Goal: Transaction & Acquisition: Purchase product/service

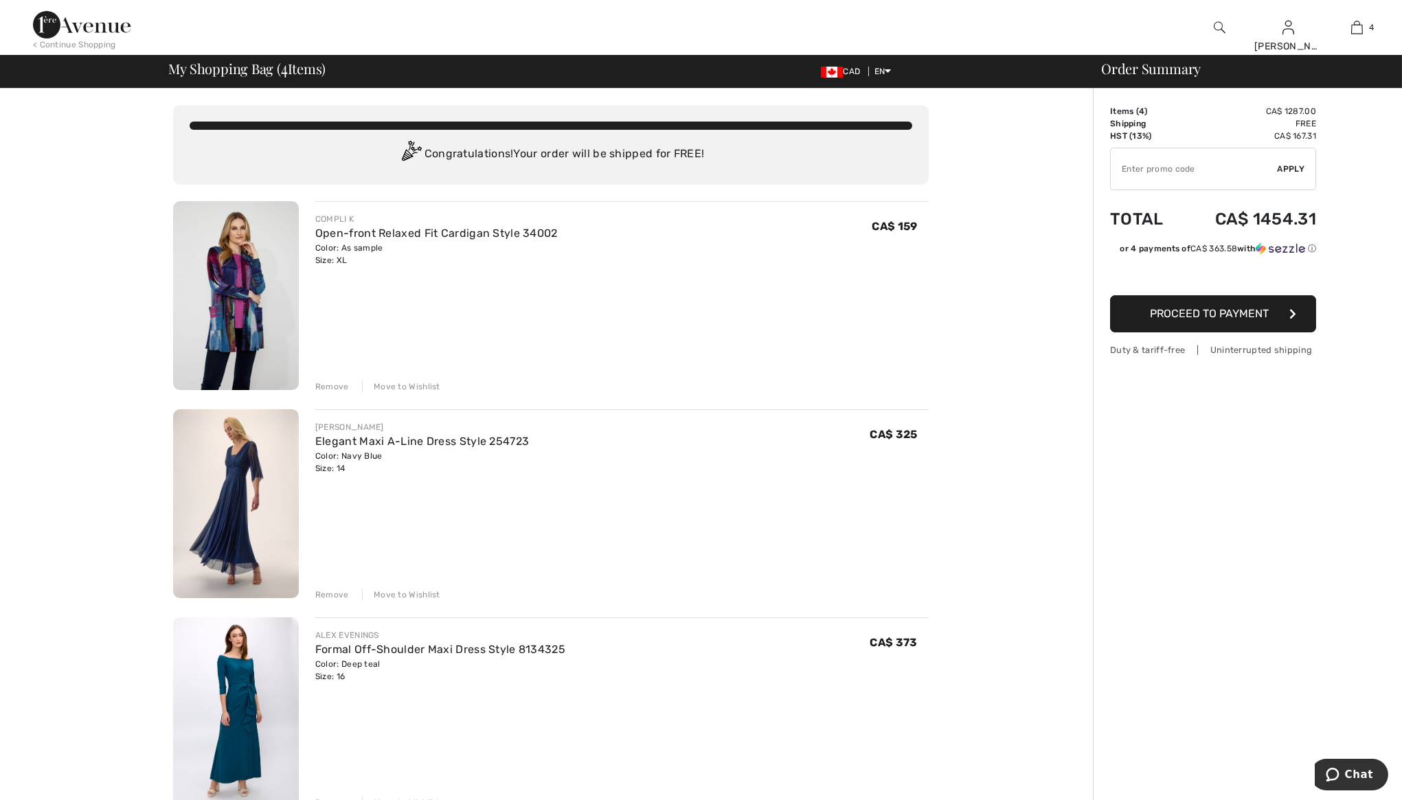
click at [459, 529] on div "JOSEPH RIBKOFF Elegant Maxi A-Line Dress Style 254723 Color: Navy Blue Size: 14…" at bounding box center [621, 505] width 613 height 192
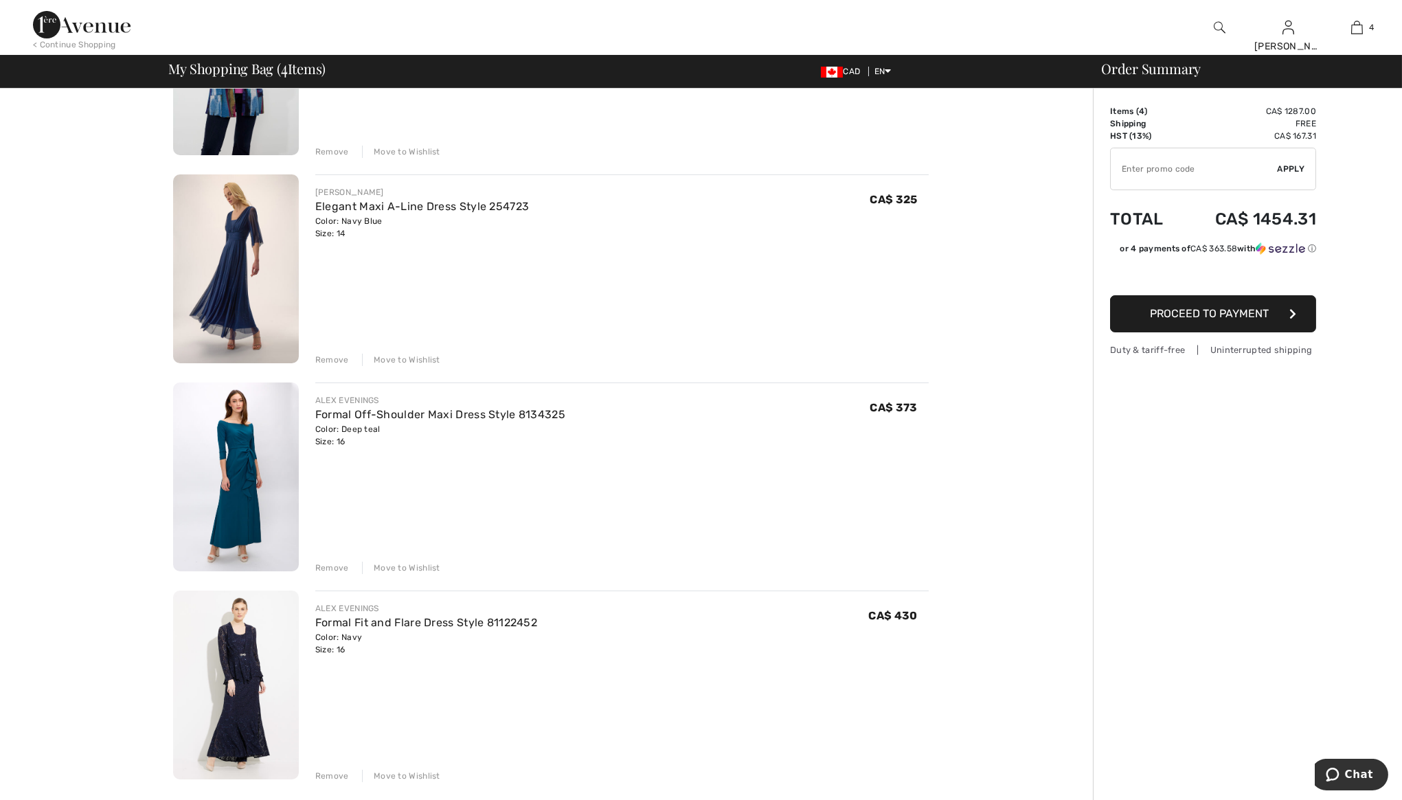
scroll to position [274, 0]
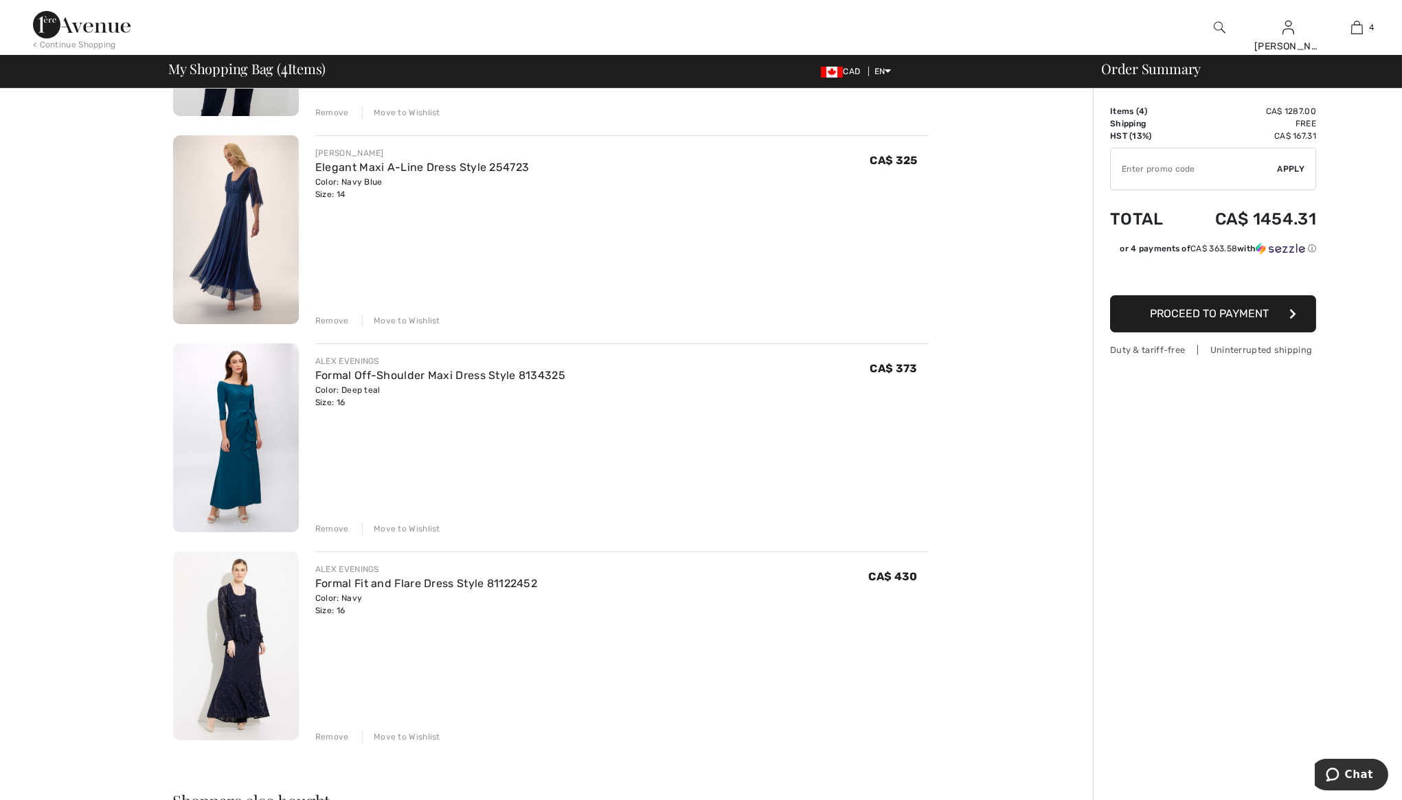
click at [234, 216] on img at bounding box center [236, 229] width 126 height 189
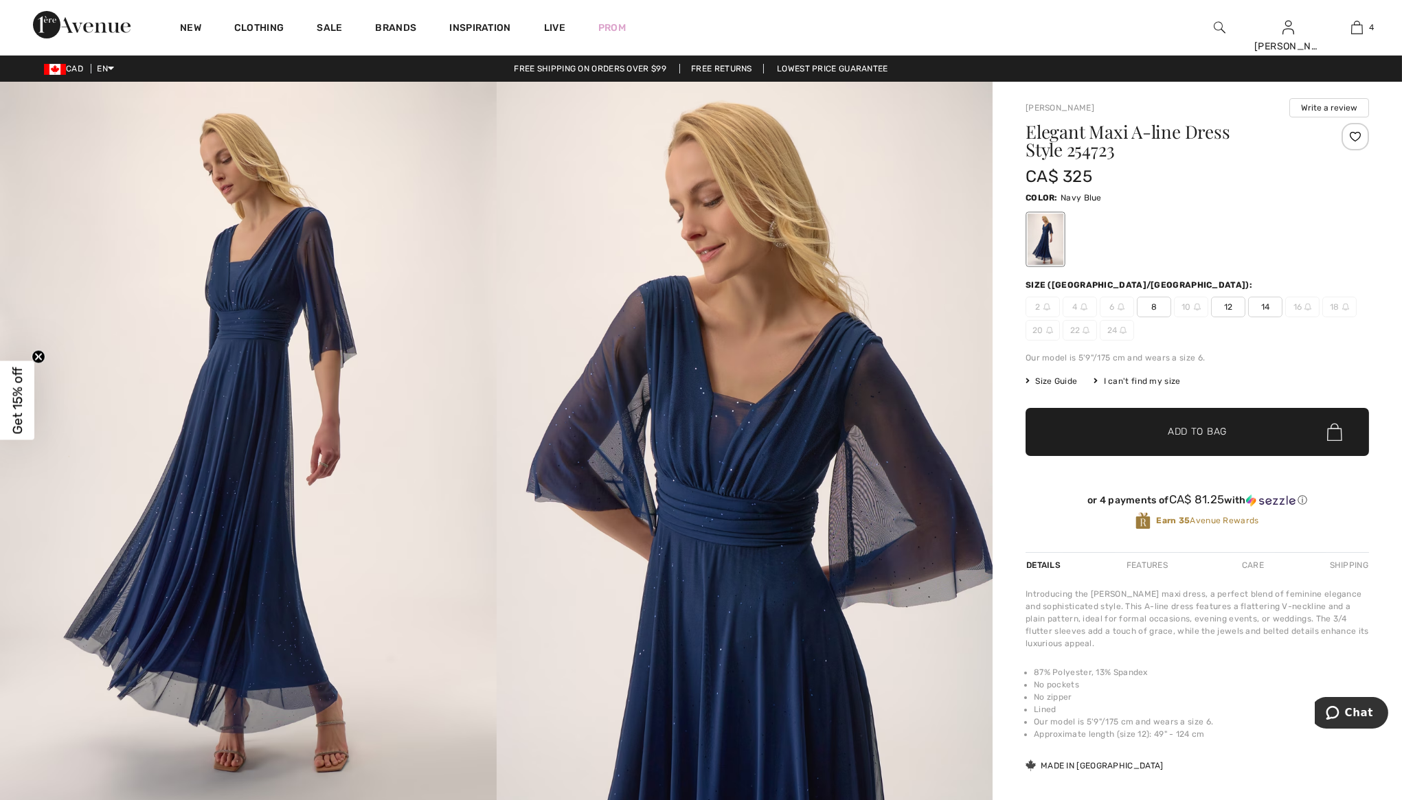
click at [704, 445] on img at bounding box center [745, 454] width 497 height 744
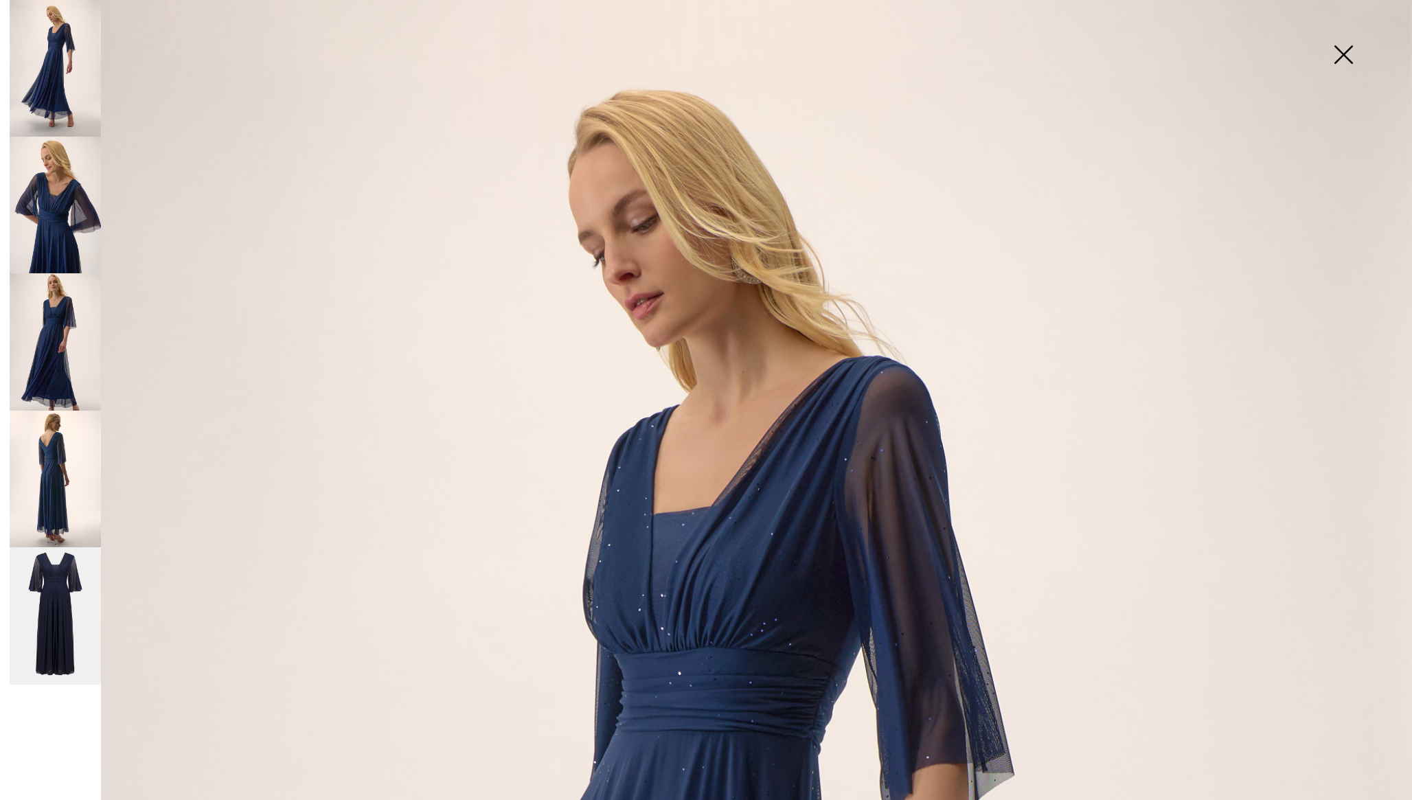
click at [45, 612] on img at bounding box center [55, 615] width 91 height 137
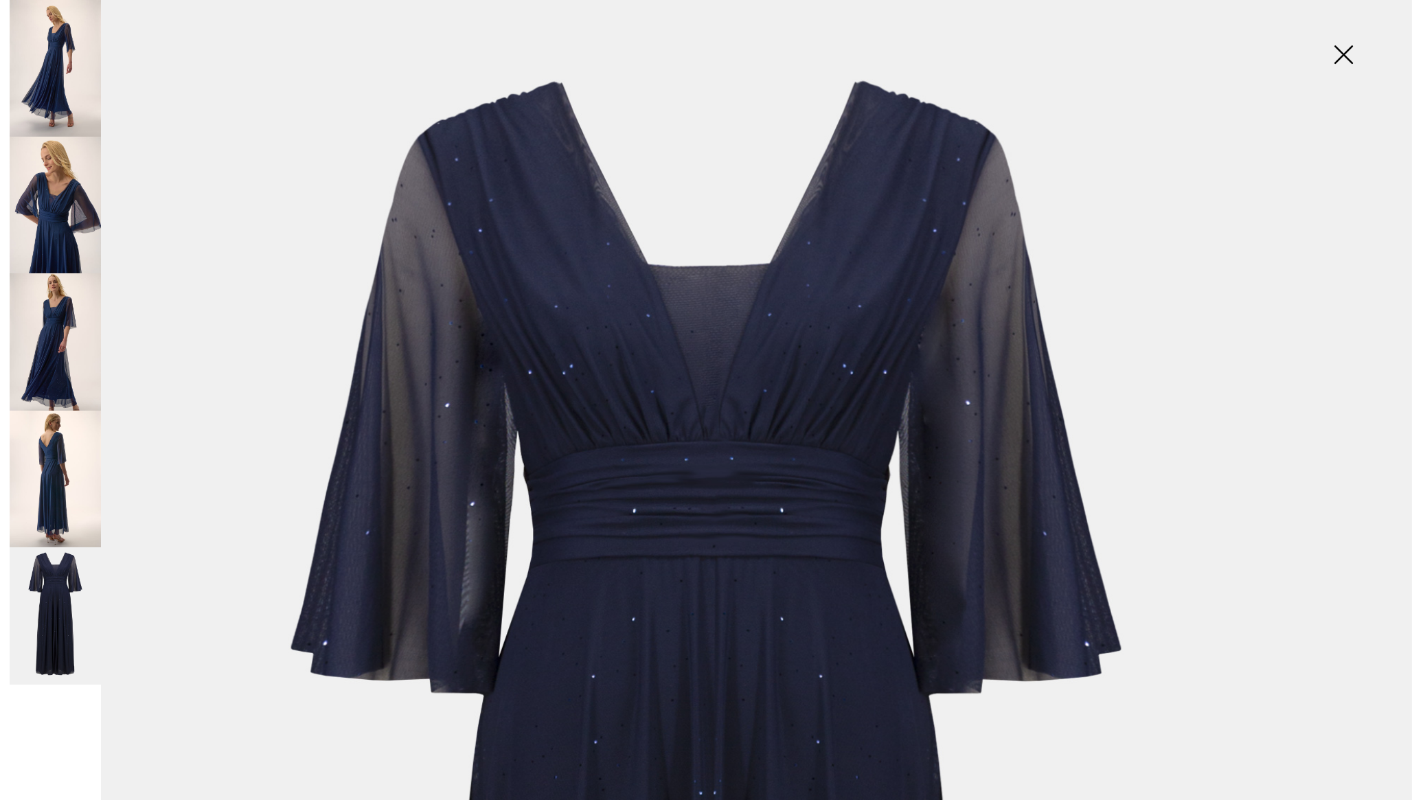
click at [53, 337] on img at bounding box center [55, 341] width 91 height 137
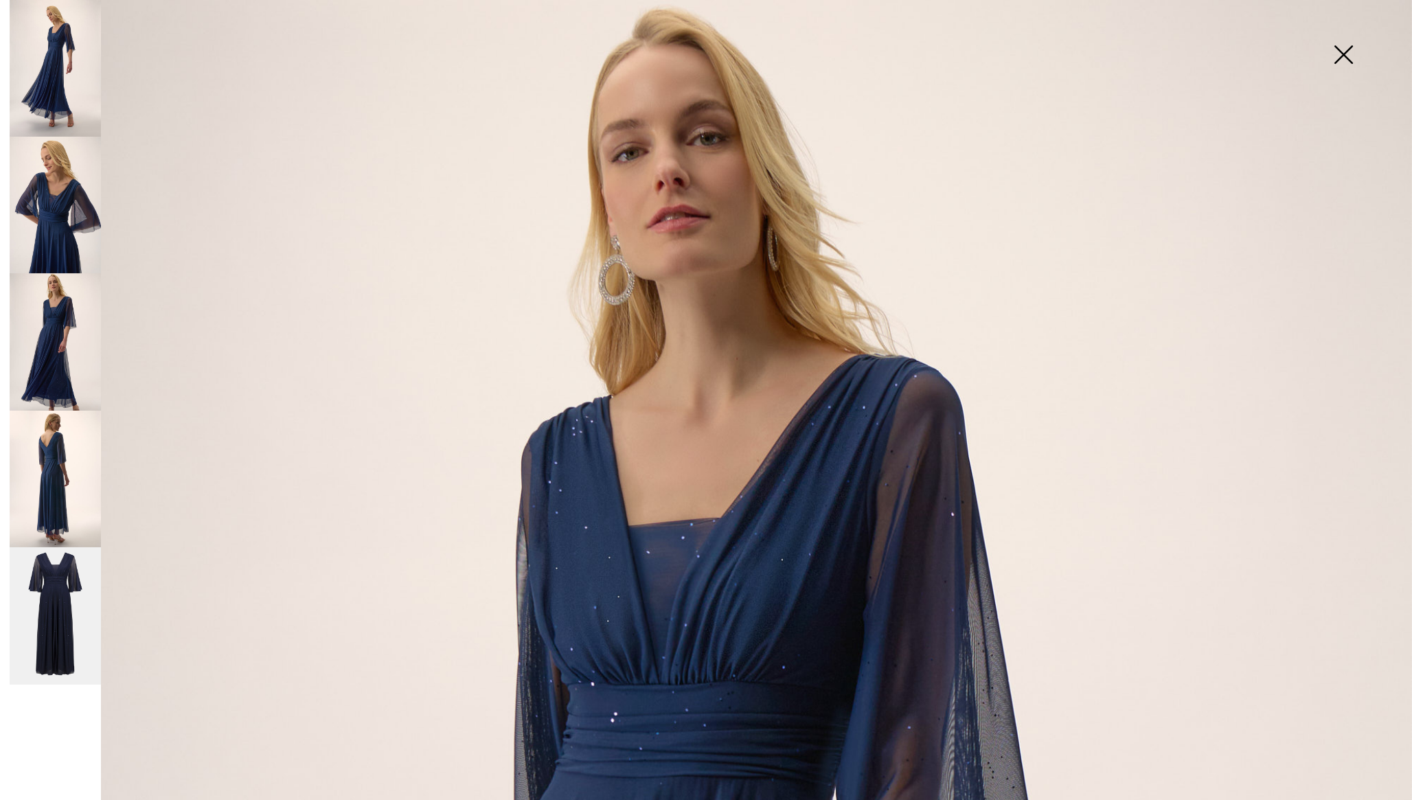
click at [56, 205] on img at bounding box center [55, 205] width 91 height 137
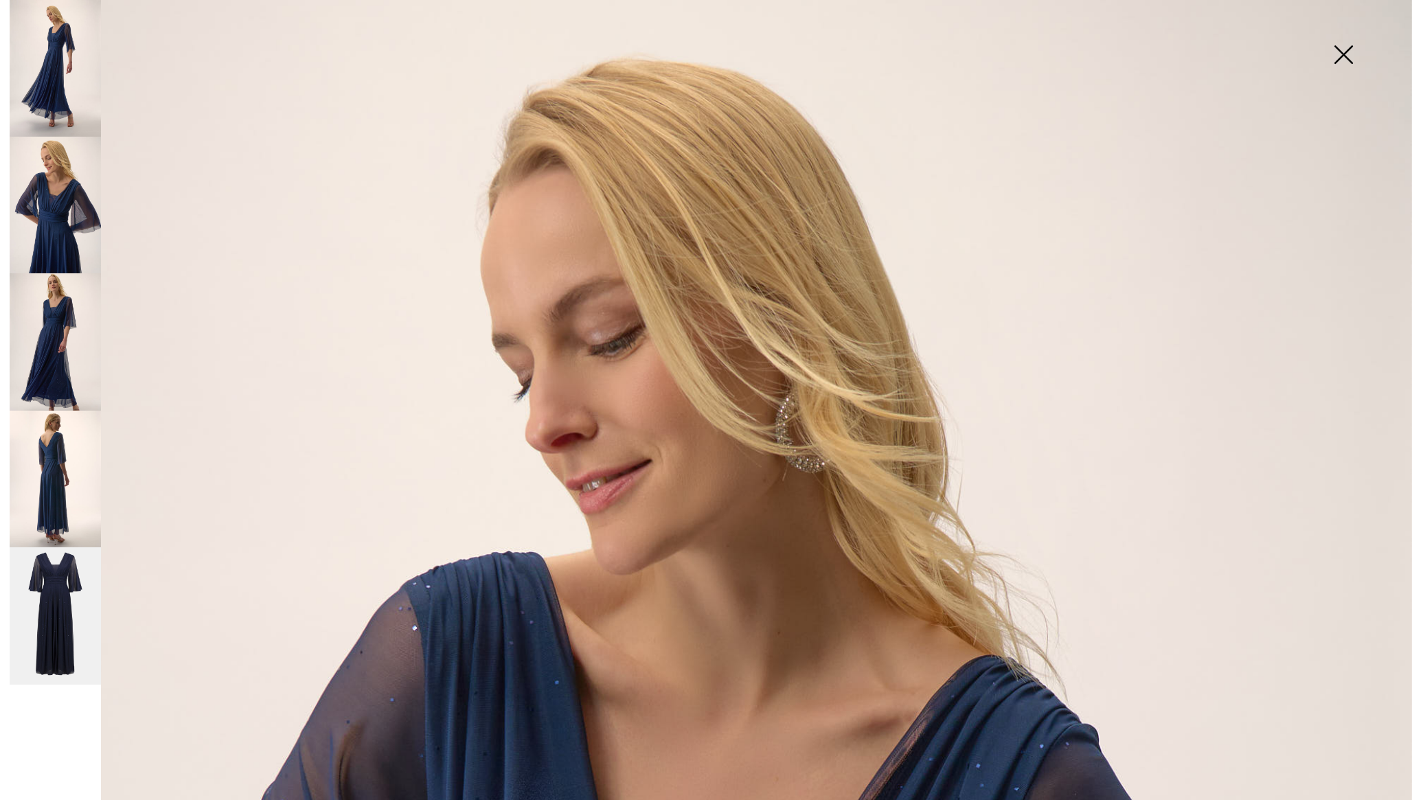
click at [47, 93] on img at bounding box center [55, 68] width 91 height 137
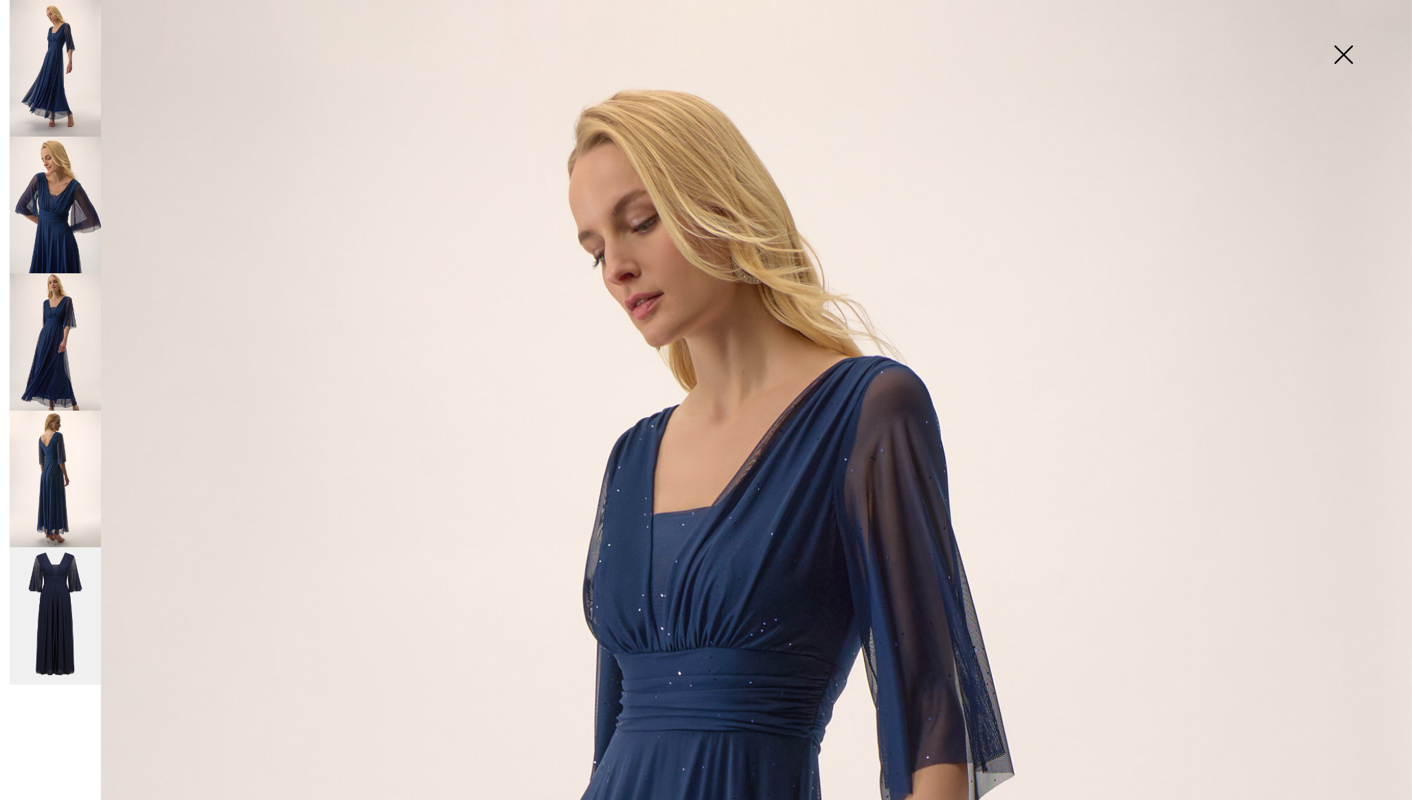
click at [1341, 48] on img at bounding box center [1343, 56] width 69 height 71
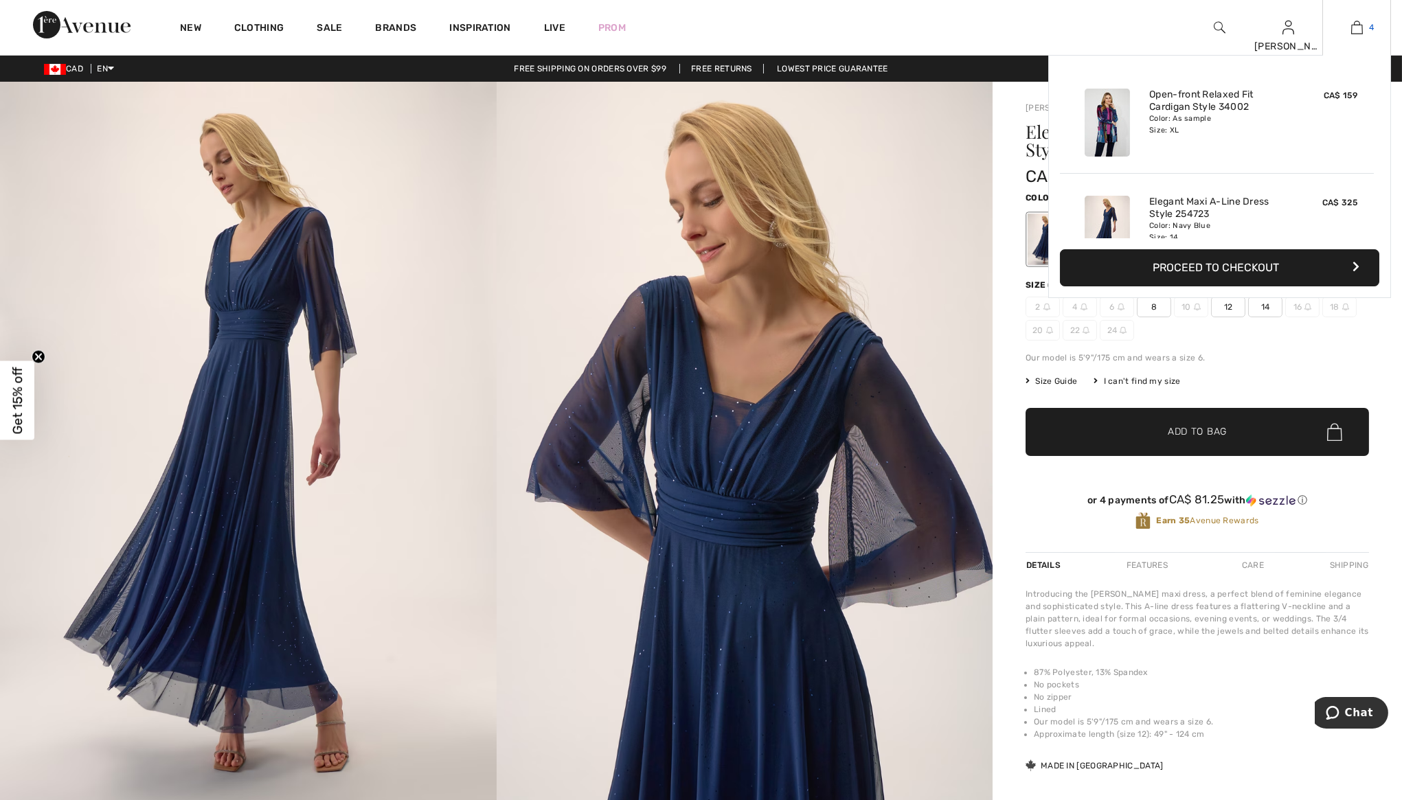
click at [1359, 31] on img at bounding box center [1357, 27] width 12 height 16
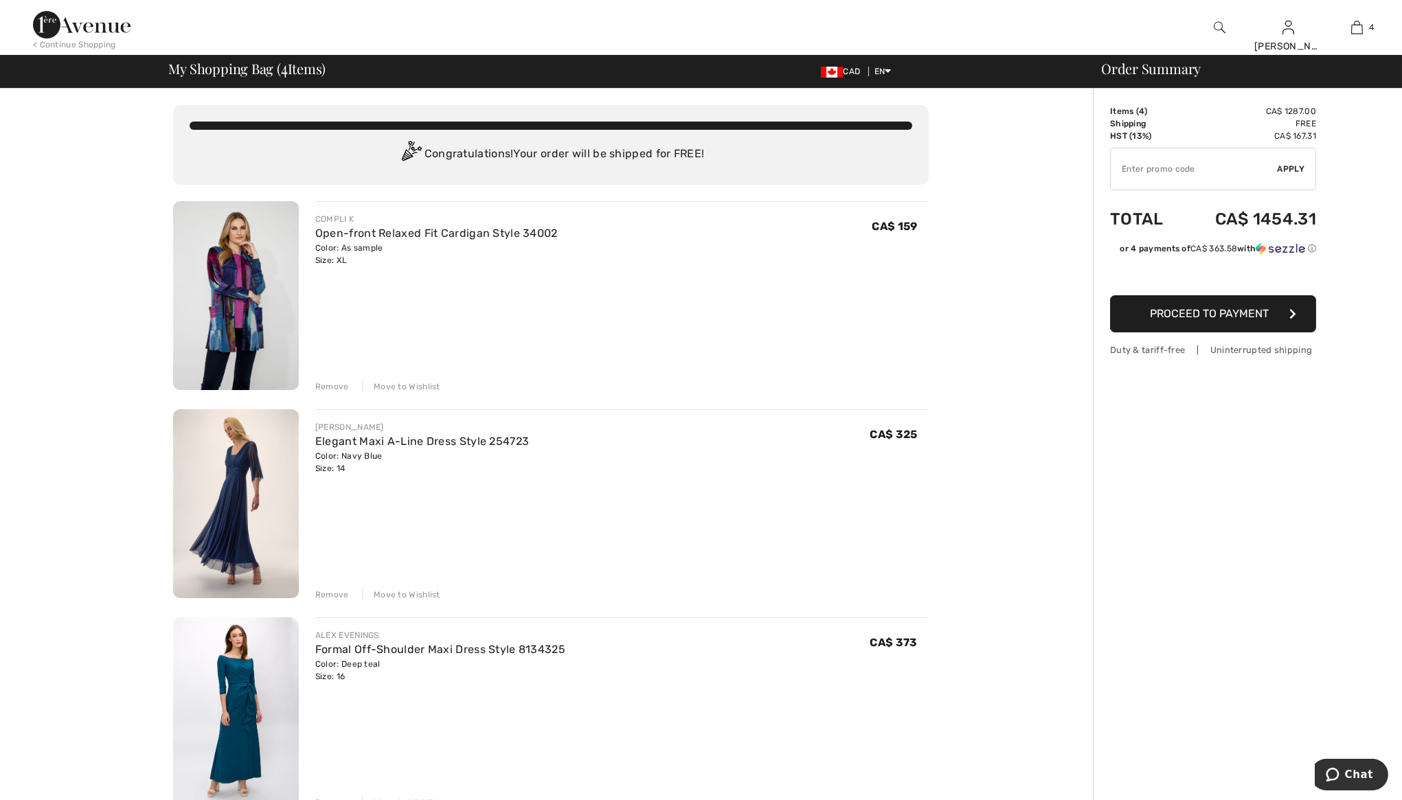
click at [319, 383] on div "Remove" at bounding box center [332, 386] width 34 height 12
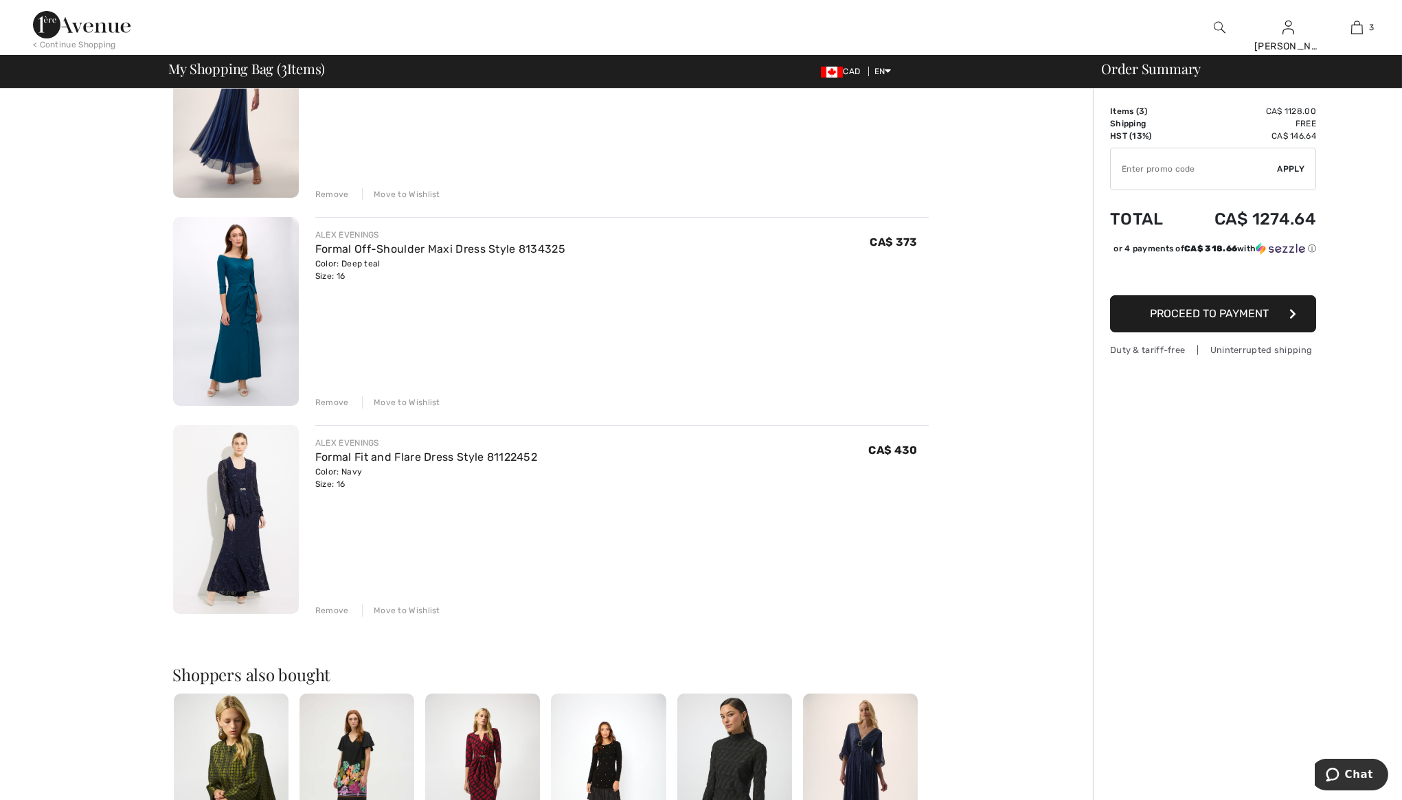
scroll to position [343, 0]
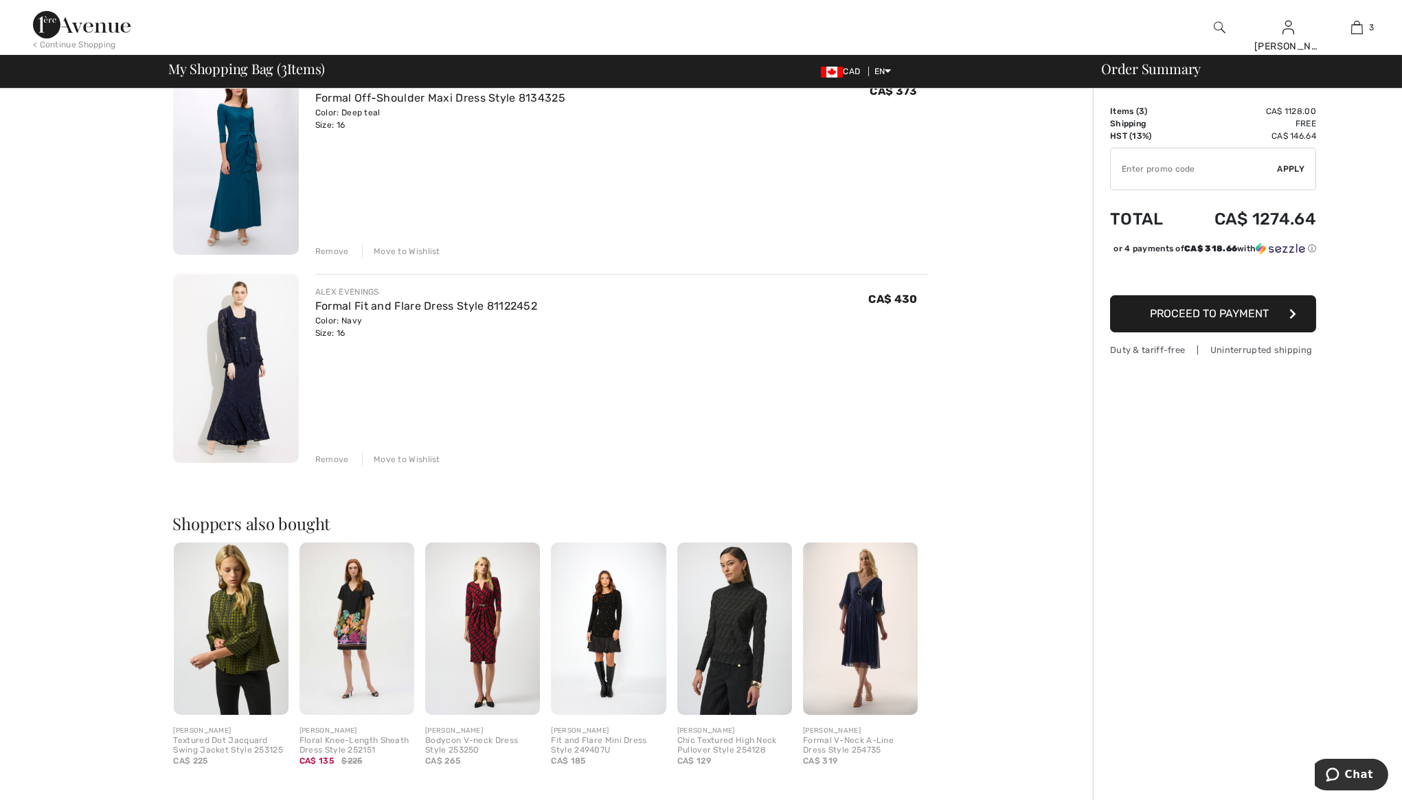
click at [858, 623] on img at bounding box center [860, 629] width 115 height 172
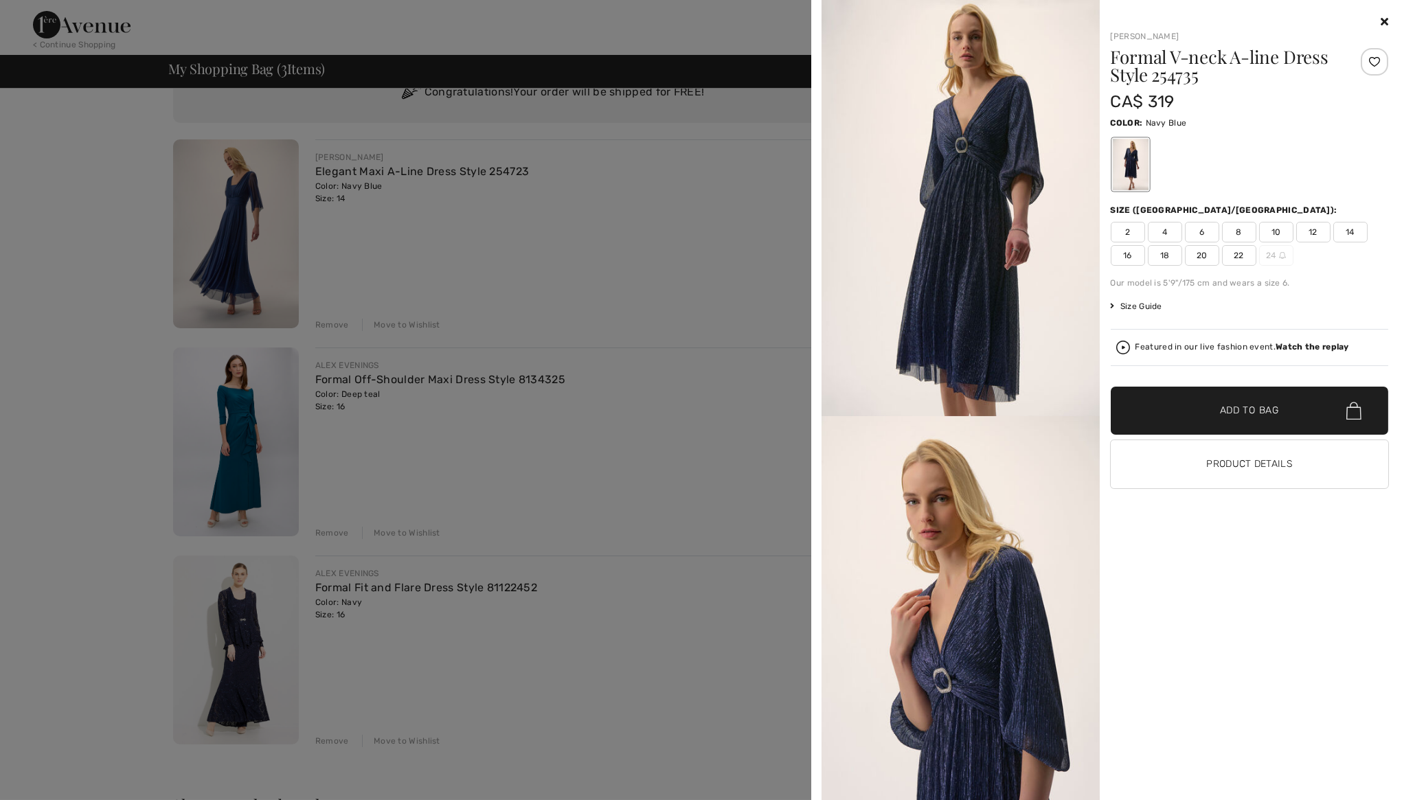
scroll to position [0, 0]
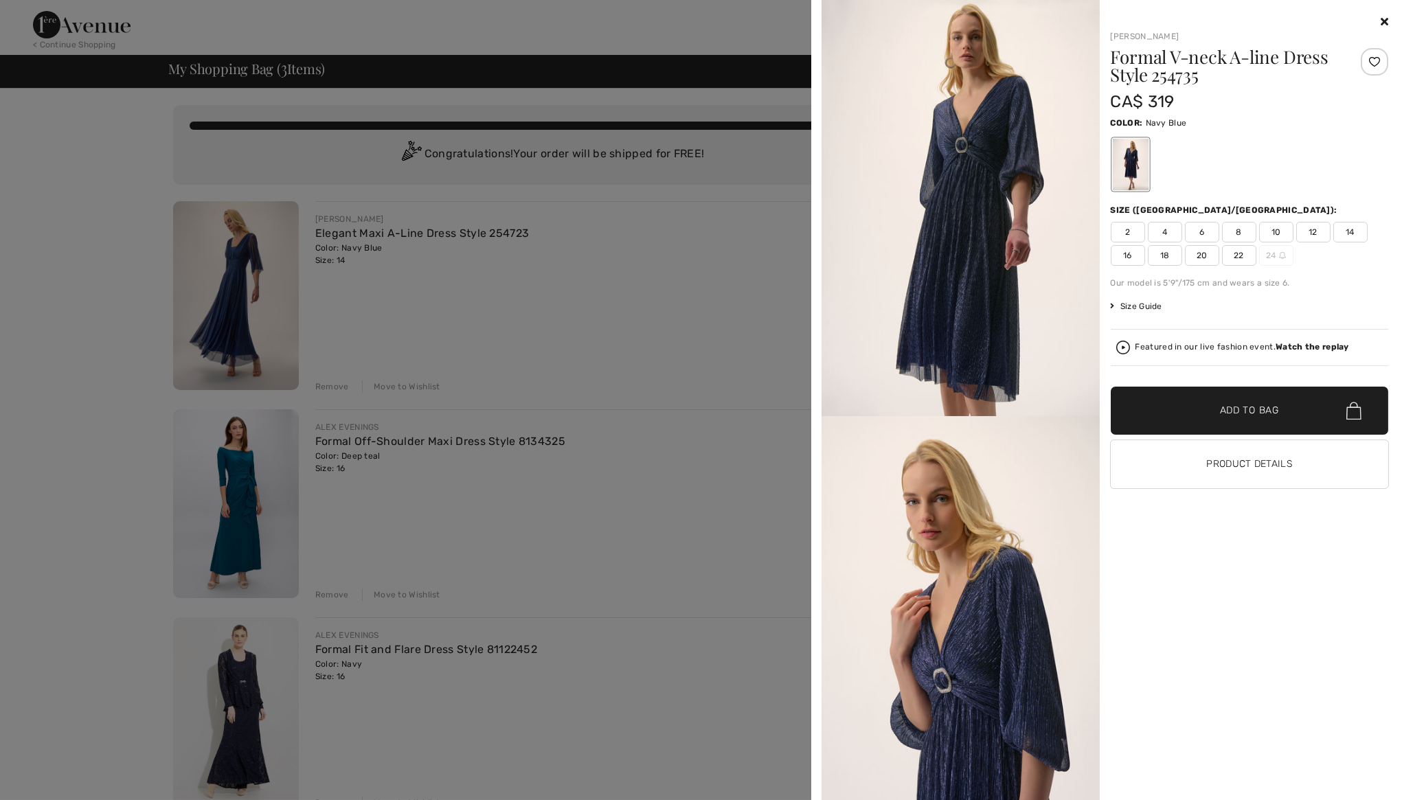
click at [130, 178] on div at bounding box center [701, 400] width 1402 height 800
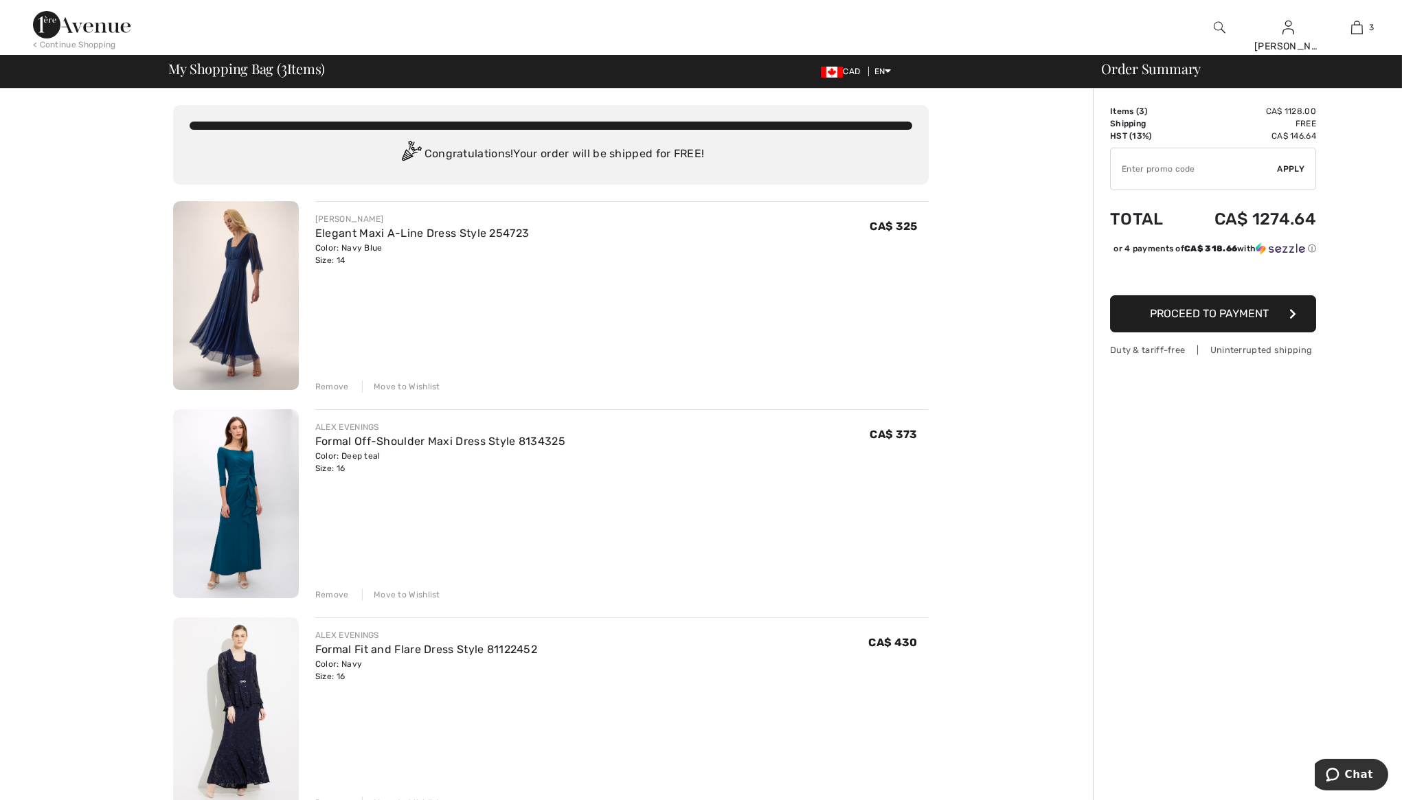
click at [236, 495] on img at bounding box center [236, 503] width 126 height 189
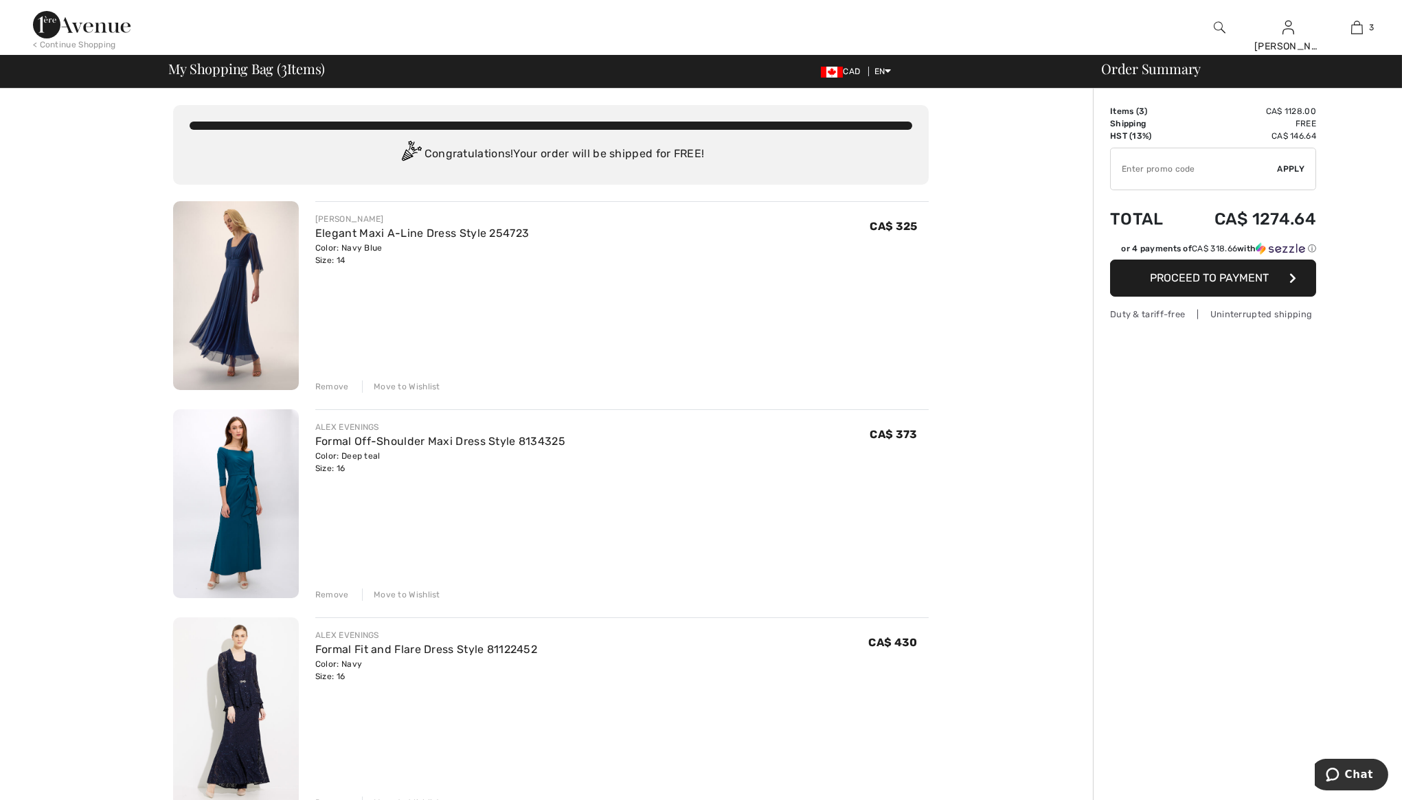
click at [329, 593] on div "Remove" at bounding box center [332, 595] width 34 height 12
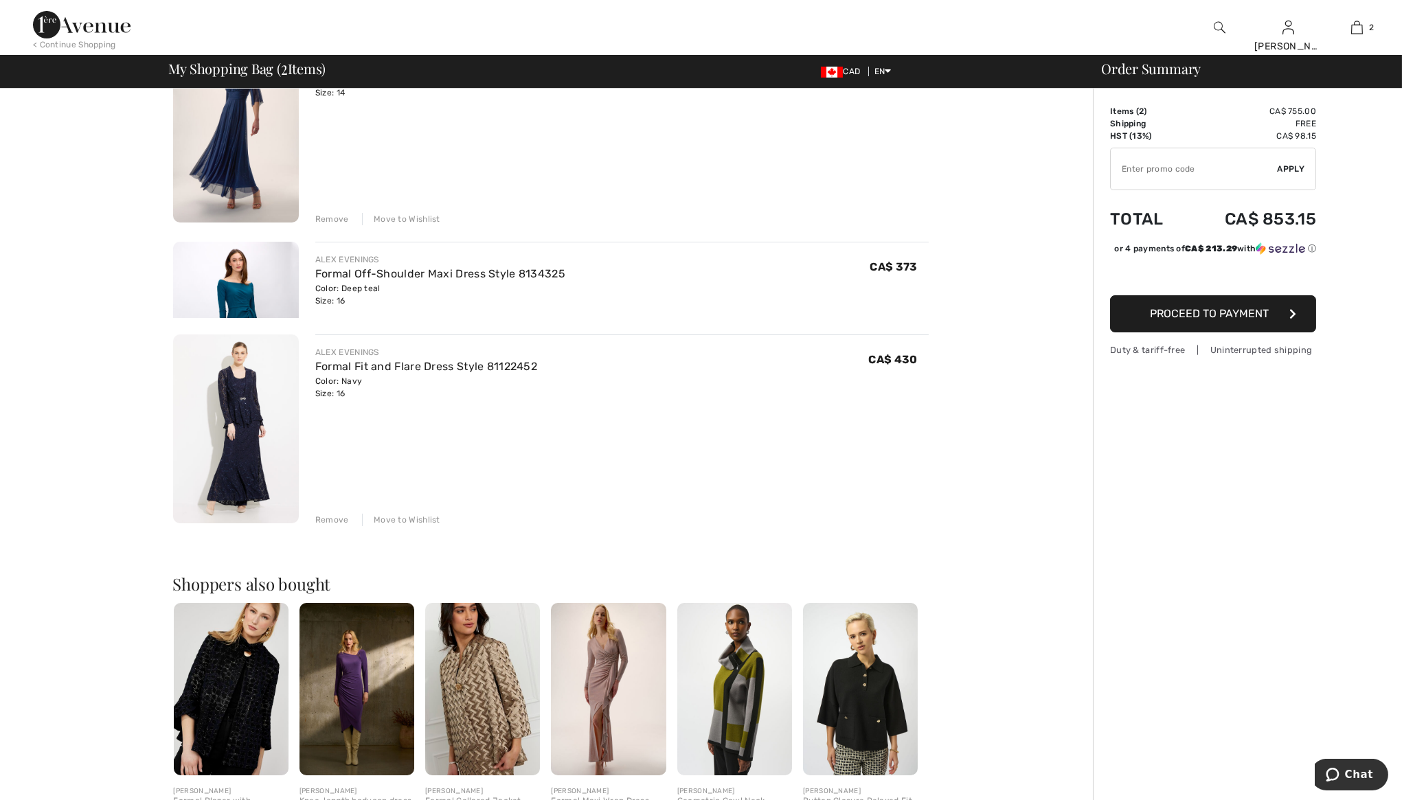
scroll to position [206, 0]
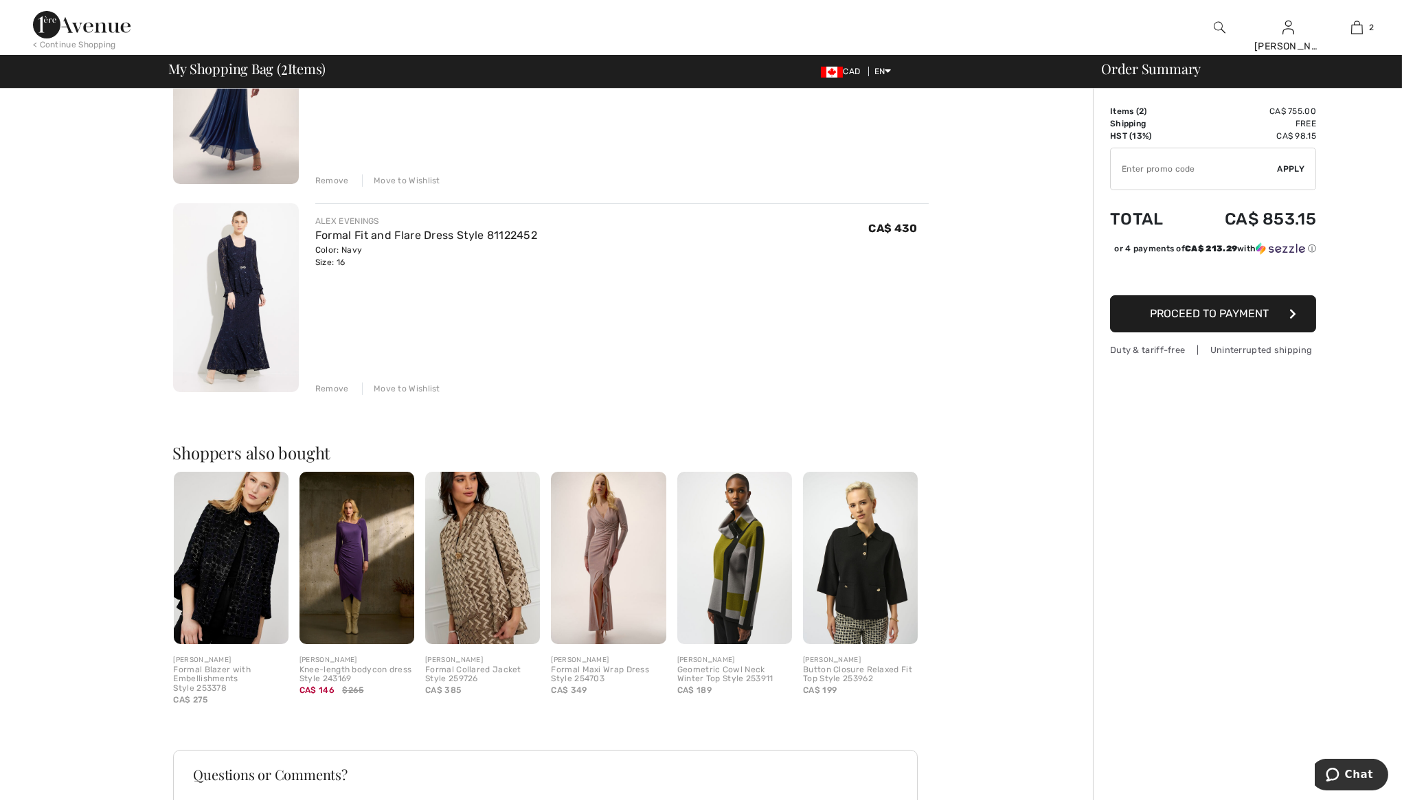
click at [244, 280] on img at bounding box center [236, 297] width 126 height 189
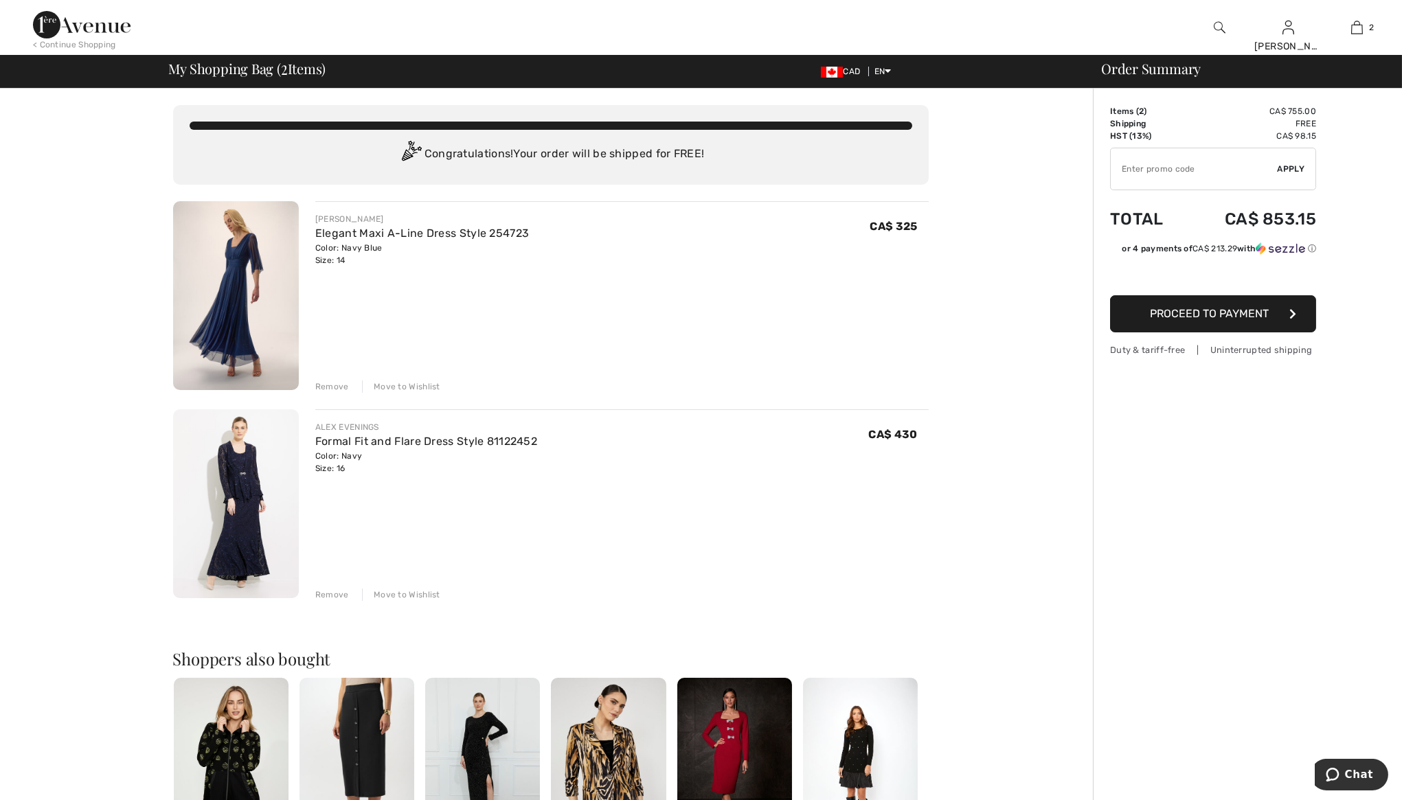
click at [332, 385] on div "Remove" at bounding box center [332, 386] width 34 height 12
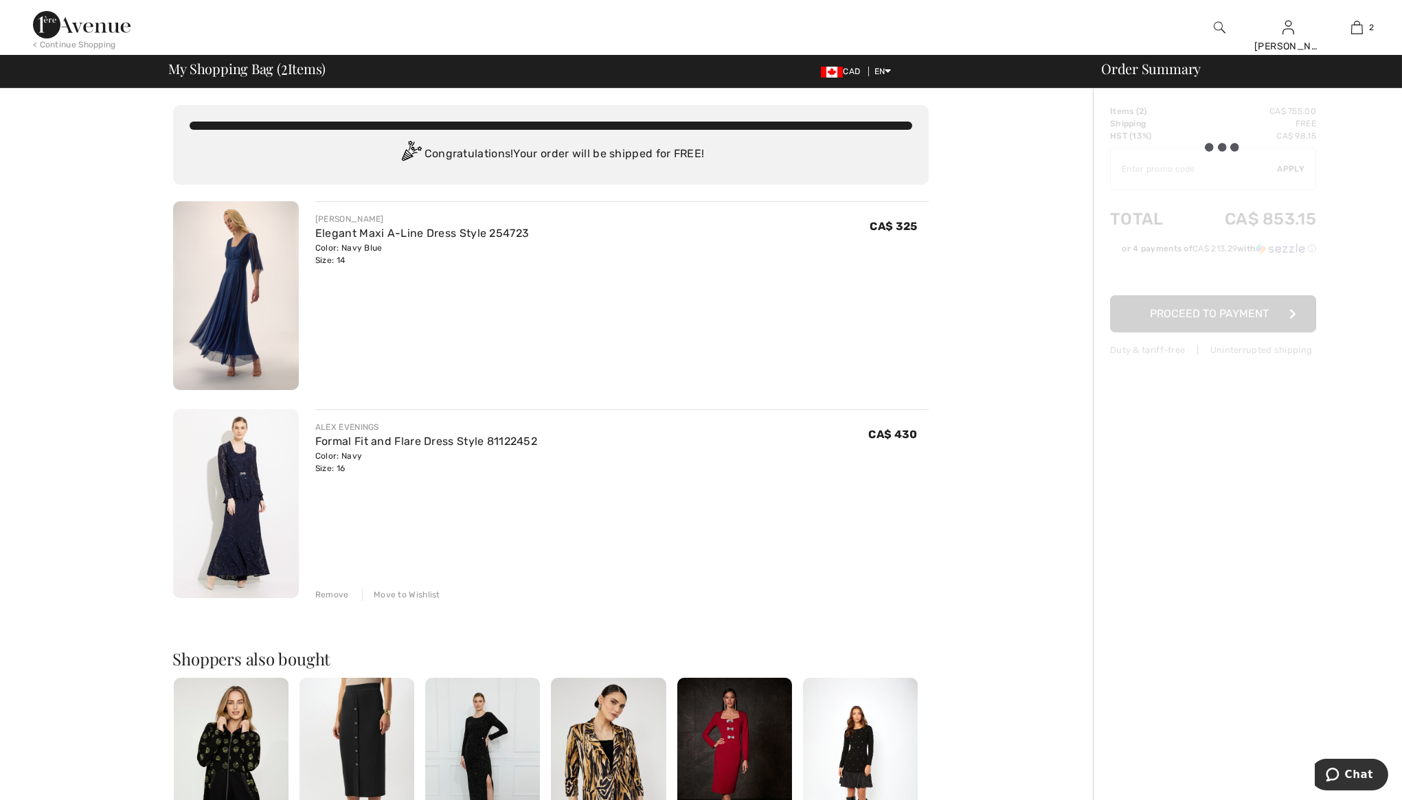
click at [244, 455] on img at bounding box center [236, 503] width 126 height 189
click at [249, 476] on img at bounding box center [236, 503] width 126 height 189
